Goal: Use online tool/utility: Utilize a website feature to perform a specific function

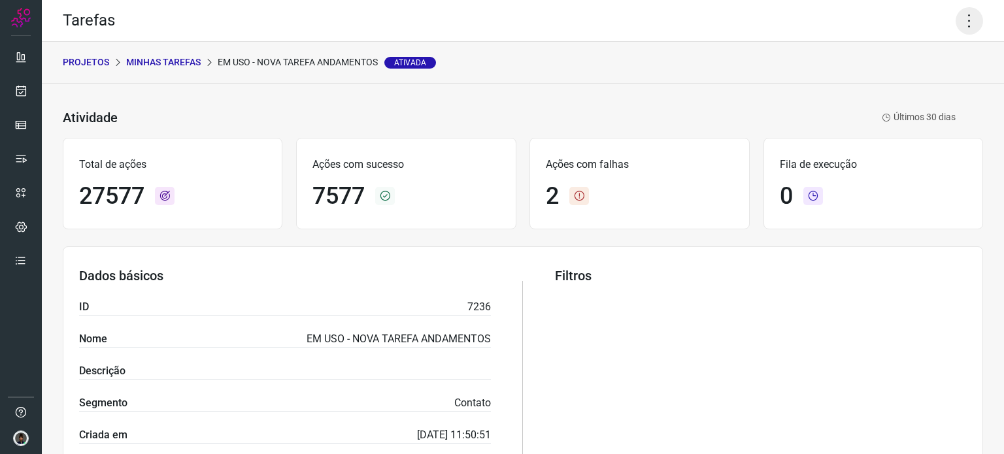
click at [957, 15] on icon at bounding box center [968, 20] width 27 height 27
click at [897, 81] on li "Executar" at bounding box center [912, 85] width 119 height 21
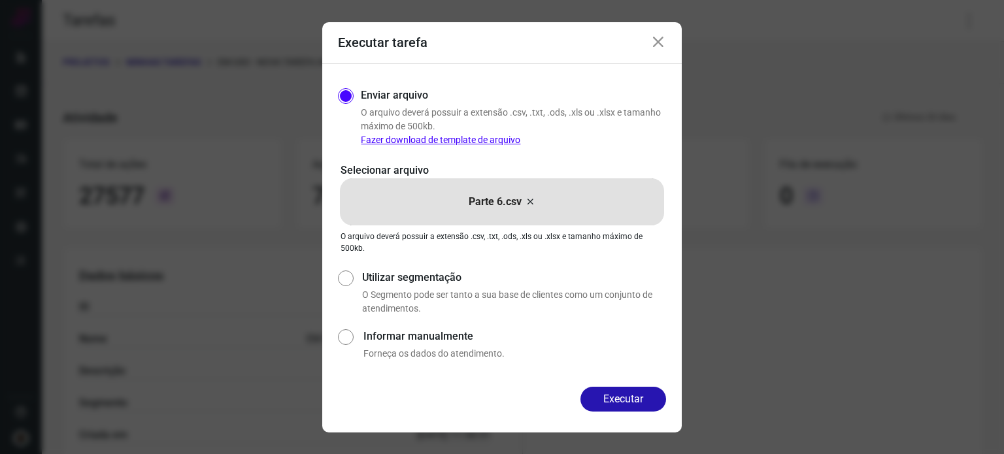
click at [531, 203] on icon at bounding box center [530, 202] width 10 height 16
click at [0, 0] on input "Parte 6.csv" at bounding box center [0, 0] width 0 height 0
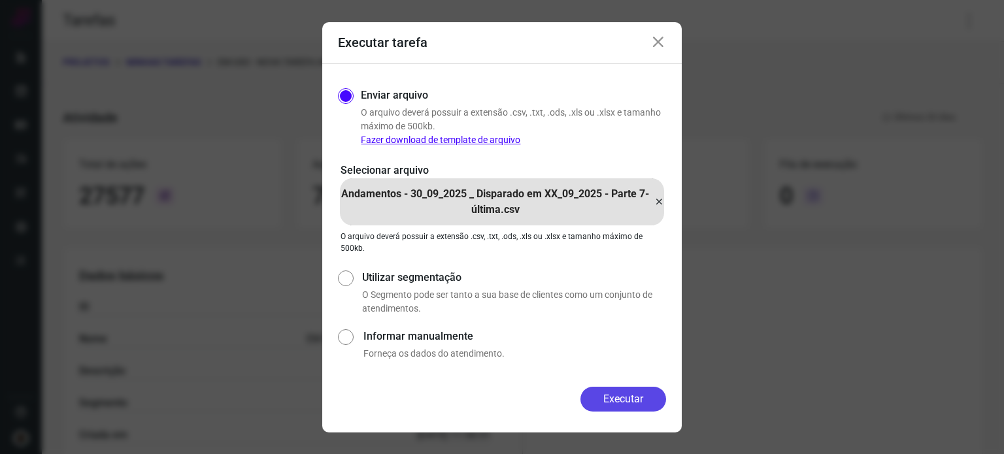
click at [638, 399] on button "Executar" at bounding box center [623, 399] width 86 height 25
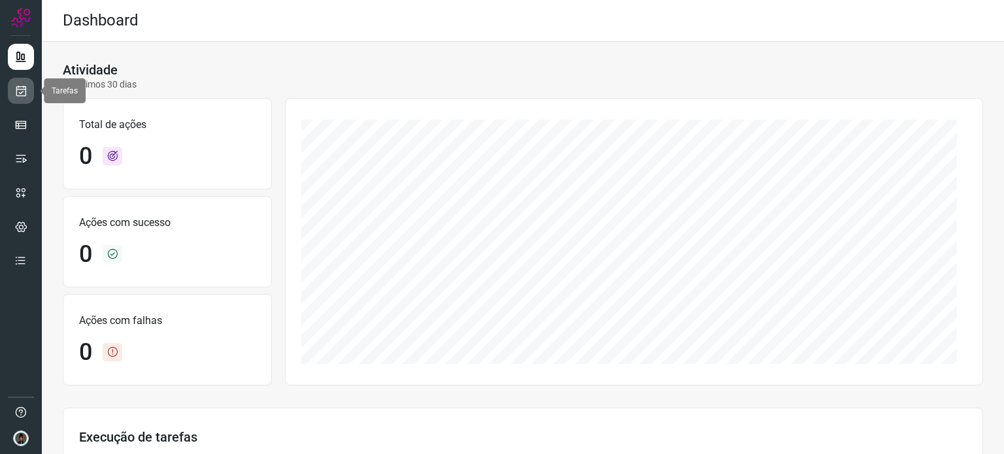
click at [20, 89] on icon at bounding box center [21, 90] width 14 height 13
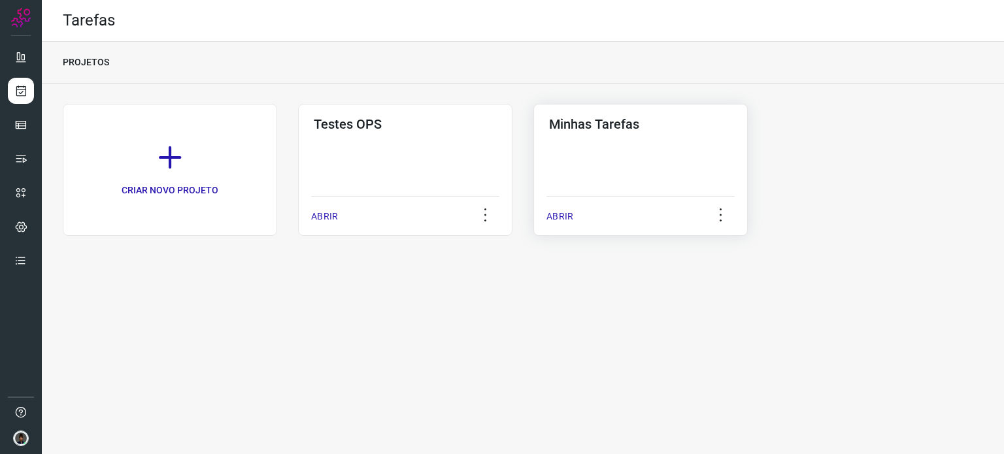
click at [611, 161] on div "Minhas Tarefas ABRIR" at bounding box center [640, 170] width 214 height 132
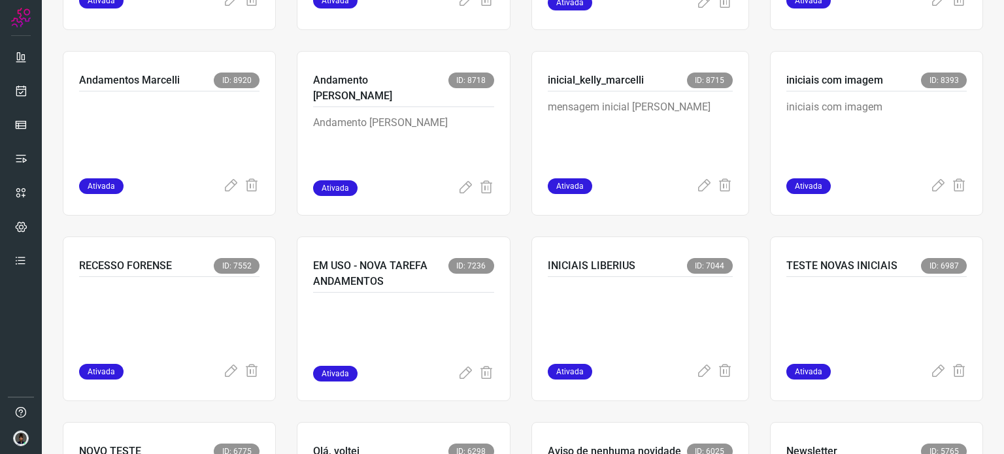
scroll to position [653, 0]
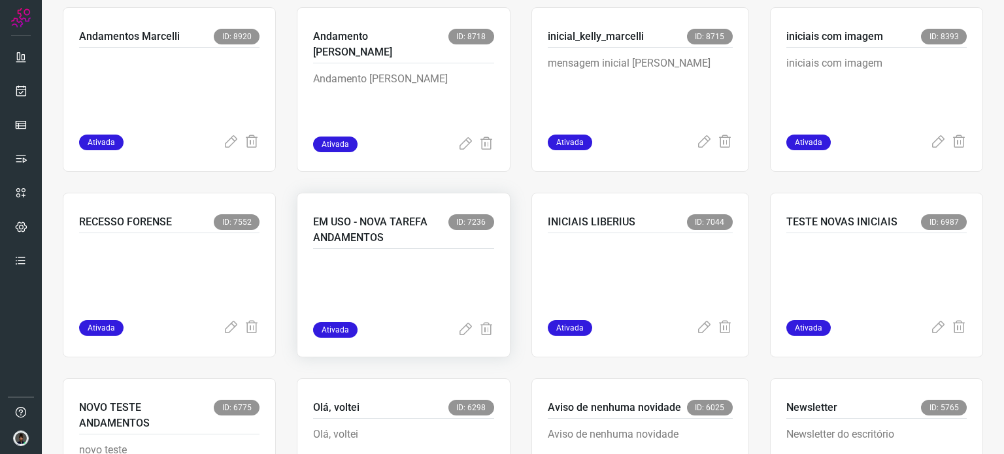
click at [339, 227] on p "EM USO - NOVA TAREFA ANDAMENTOS" at bounding box center [380, 229] width 135 height 31
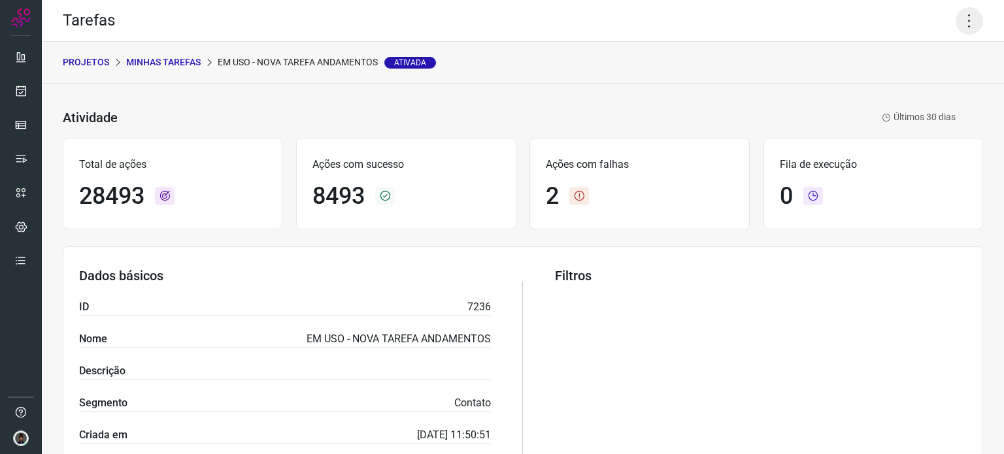
click at [966, 15] on icon at bounding box center [968, 20] width 27 height 27
click at [909, 82] on li "Executar" at bounding box center [912, 85] width 119 height 21
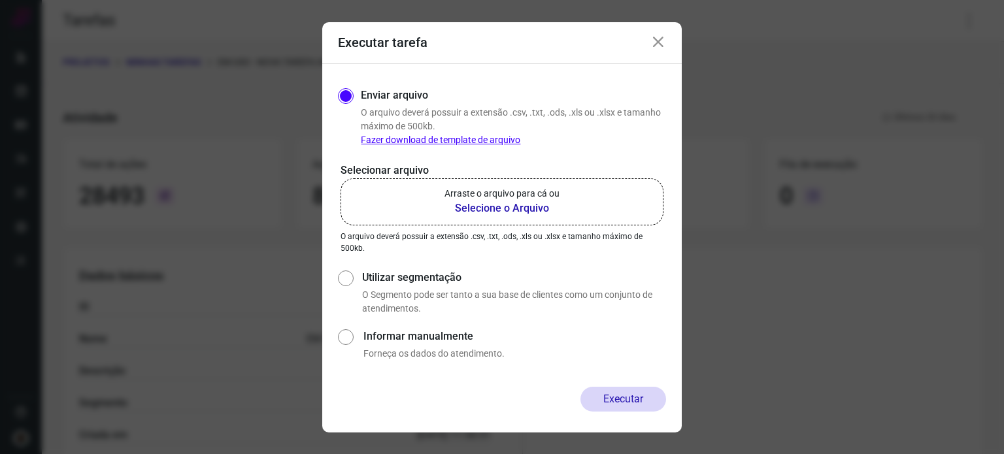
click at [509, 205] on b "Selecione o Arquivo" at bounding box center [501, 209] width 115 height 16
click at [0, 0] on input "Arraste o arquivo para cá ou Selecione o Arquivo" at bounding box center [0, 0] width 0 height 0
click at [664, 45] on icon at bounding box center [658, 43] width 16 height 16
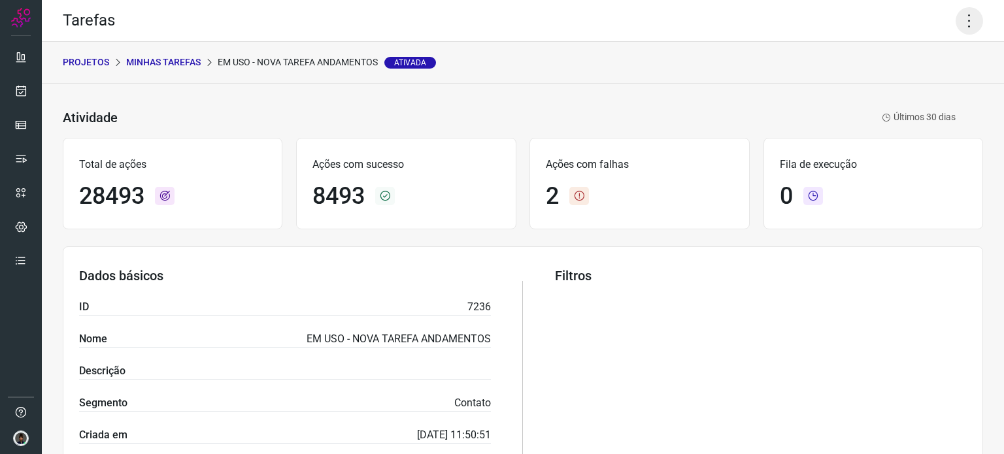
click at [962, 18] on icon at bounding box center [968, 20] width 27 height 27
click at [916, 83] on li "Executar" at bounding box center [912, 85] width 119 height 21
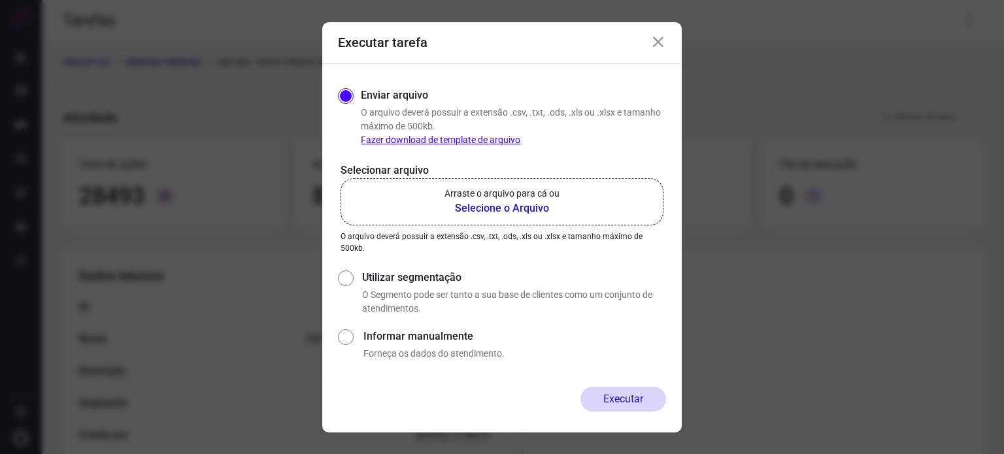
click at [506, 206] on b "Selecione o Arquivo" at bounding box center [501, 209] width 115 height 16
click at [0, 0] on input "Arraste o arquivo para cá ou Selecione o Arquivo" at bounding box center [0, 0] width 0 height 0
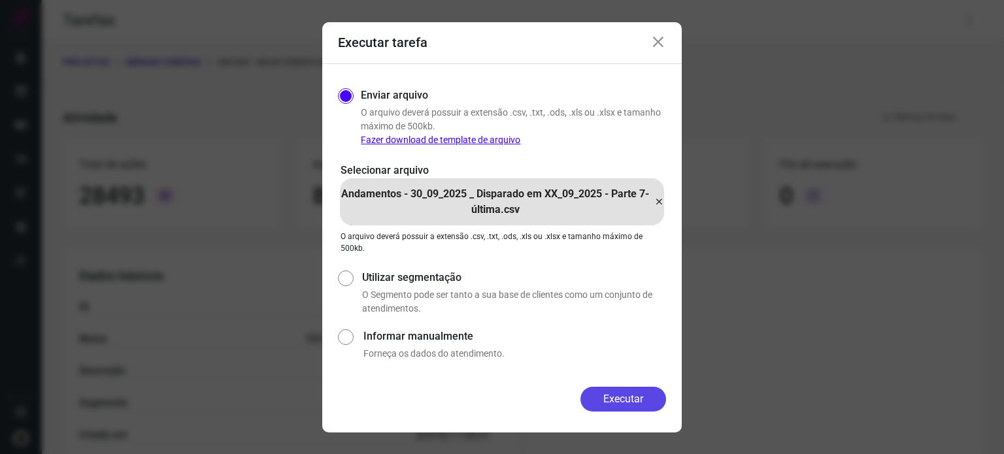
click at [618, 401] on button "Executar" at bounding box center [623, 399] width 86 height 25
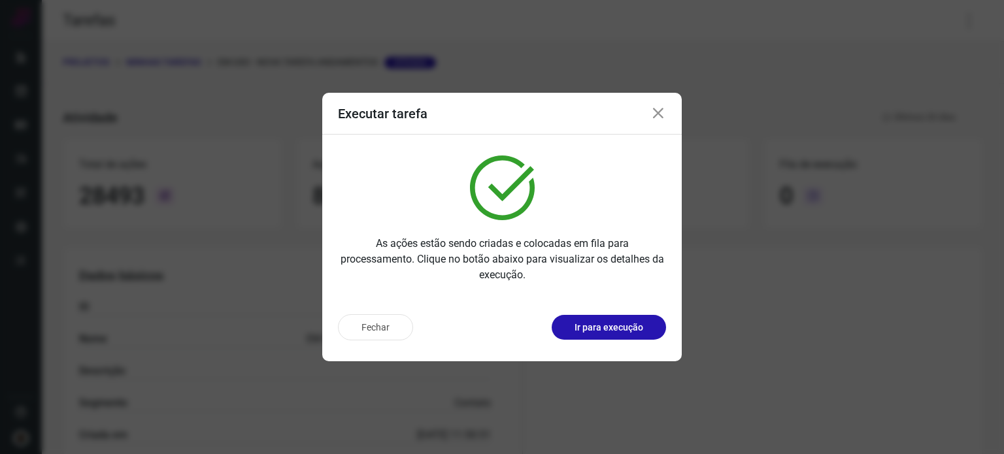
click at [964, 302] on div "Executar tarefa As ações estão sendo criadas e colocadas em fila para processam…" at bounding box center [502, 227] width 1004 height 454
click at [660, 120] on icon at bounding box center [658, 114] width 16 height 16
